Goal: Task Accomplishment & Management: Manage account settings

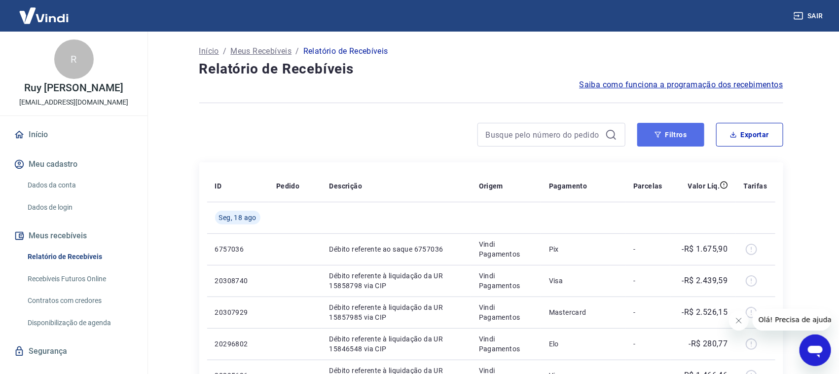
click at [696, 134] on button "Filtros" at bounding box center [670, 135] width 67 height 24
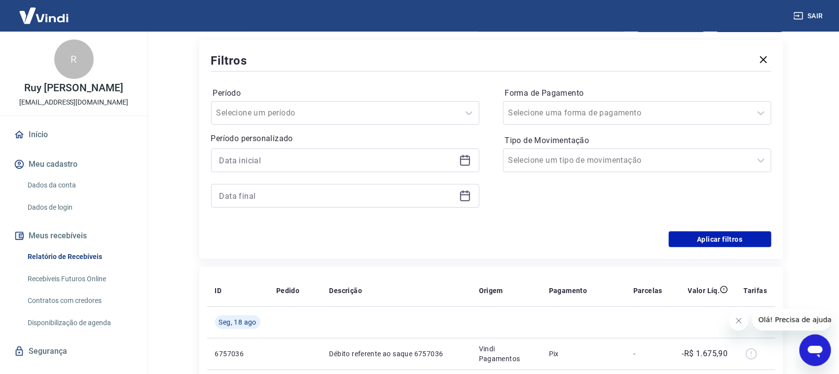
scroll to position [123, 0]
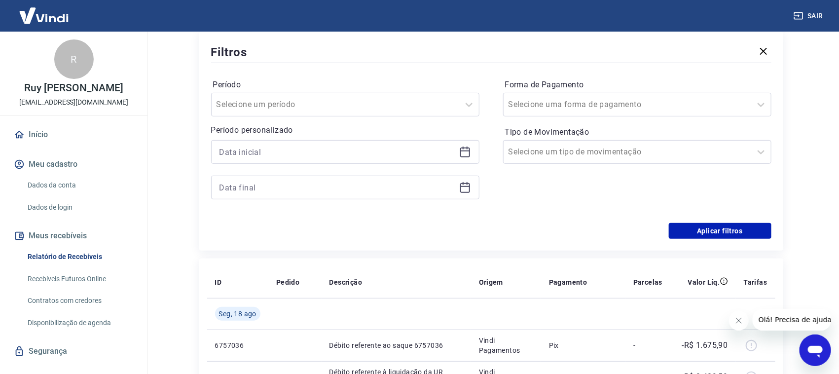
click at [465, 154] on icon at bounding box center [465, 152] width 12 height 12
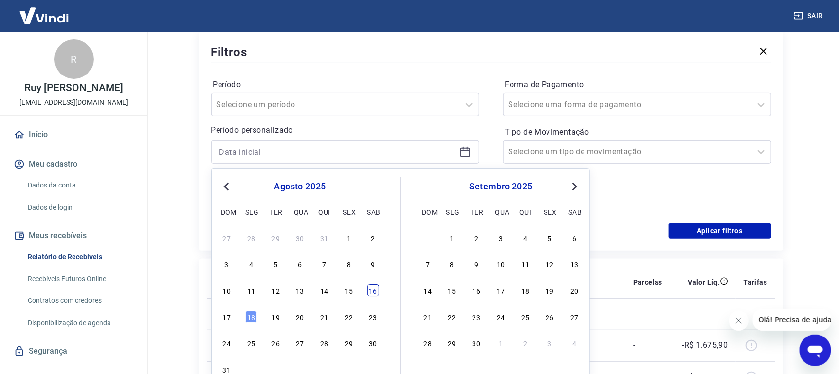
click at [370, 294] on div "16" at bounding box center [374, 291] width 12 height 12
type input "16/08/2025"
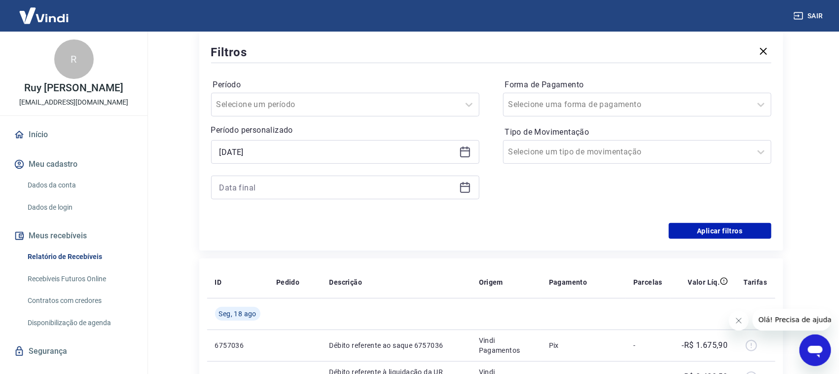
click at [460, 186] on icon at bounding box center [465, 188] width 12 height 12
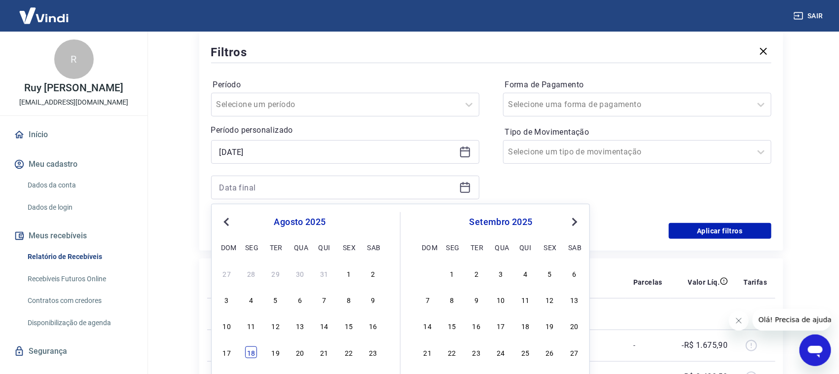
click at [251, 349] on div "18" at bounding box center [251, 352] width 12 height 12
type input "18/08/2025"
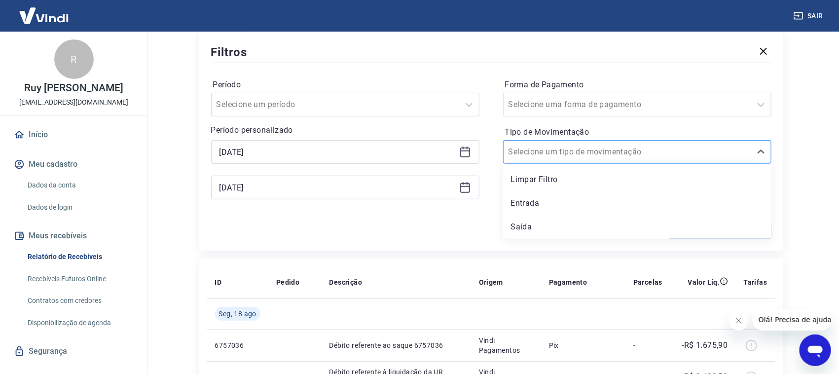
click at [604, 156] on div at bounding box center [628, 152] width 238 height 14
click at [543, 203] on div "Entrada" at bounding box center [637, 203] width 268 height 20
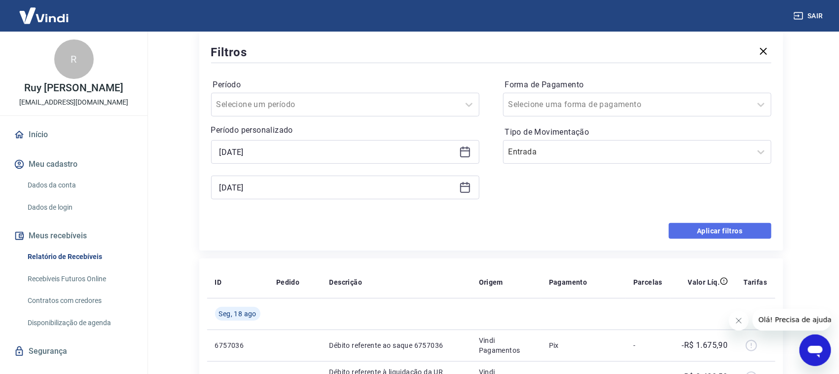
click at [709, 227] on button "Aplicar filtros" at bounding box center [720, 231] width 103 height 16
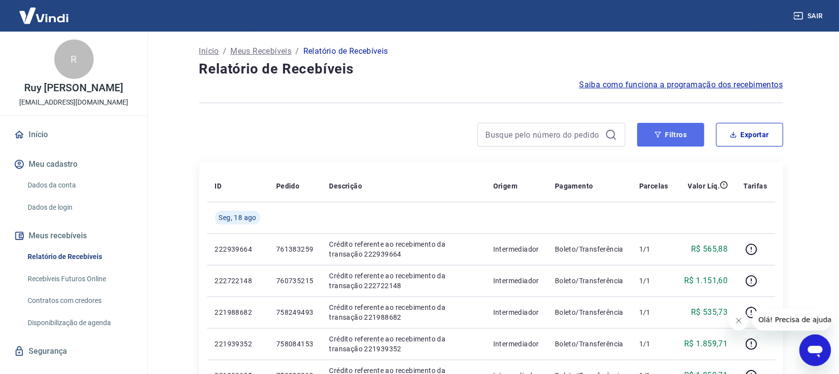
click at [678, 133] on button "Filtros" at bounding box center [670, 135] width 67 height 24
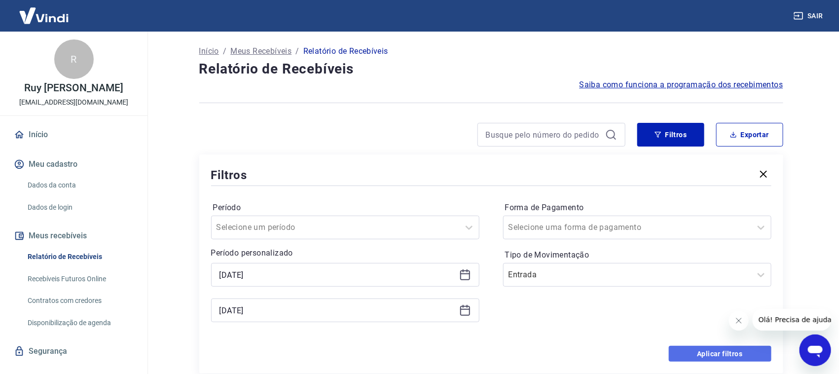
click at [704, 349] on button "Aplicar filtros" at bounding box center [720, 354] width 103 height 16
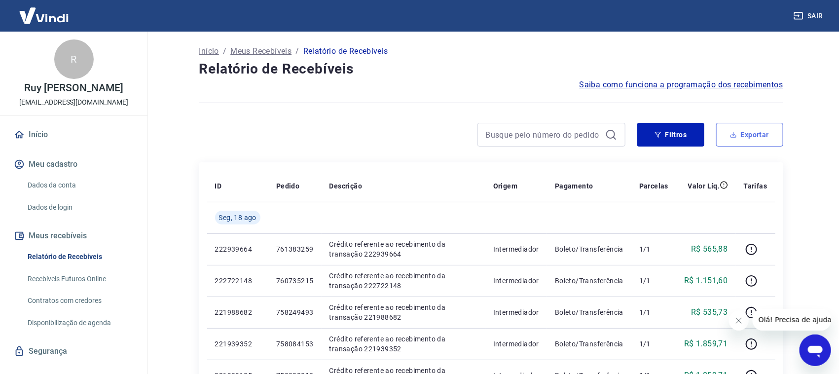
click at [752, 141] on button "Exportar" at bounding box center [749, 135] width 67 height 24
type input "16/08/2025"
type input "18/08/2025"
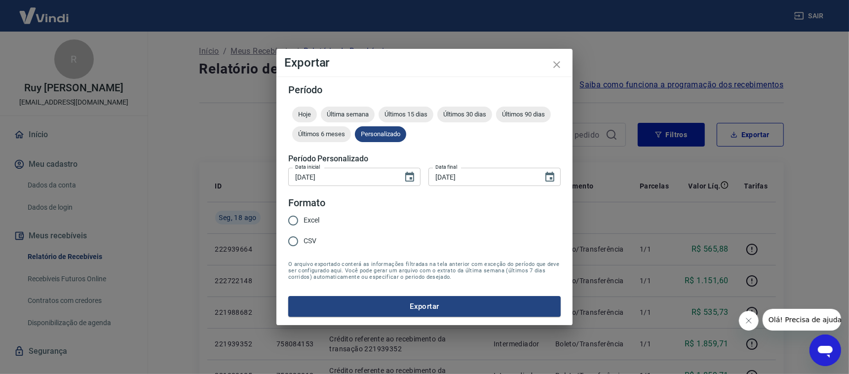
click at [292, 222] on input "Excel" at bounding box center [293, 220] width 21 height 21
radio input "true"
click at [355, 309] on button "Exportar" at bounding box center [424, 306] width 272 height 21
